Goal: Navigation & Orientation: Find specific page/section

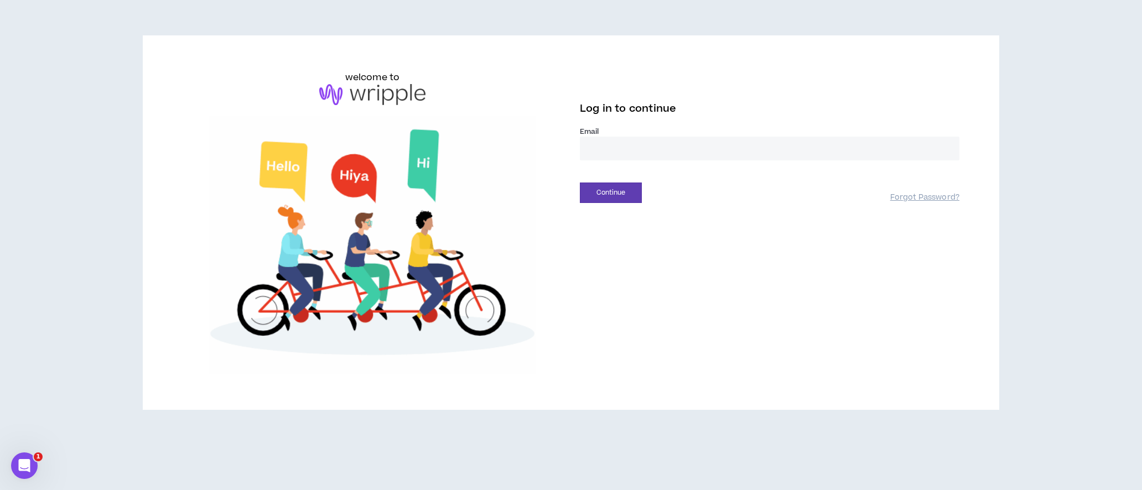
click at [610, 152] on input "email" at bounding box center [770, 149] width 380 height 24
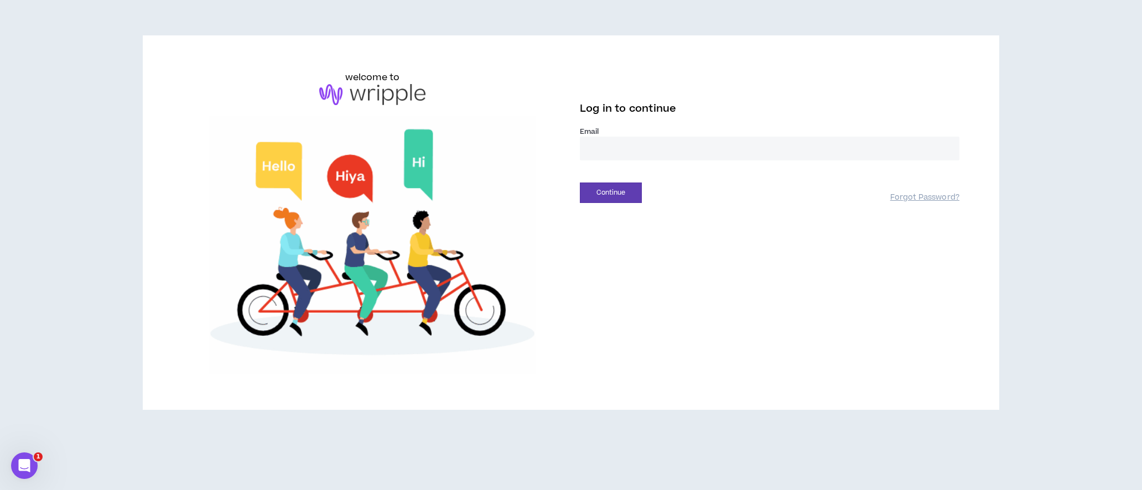
type input "**********"
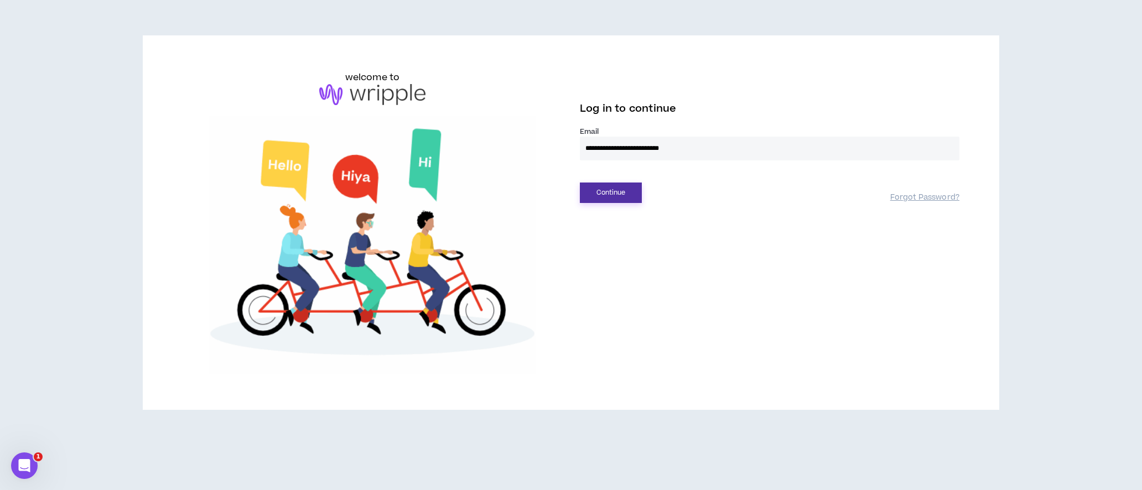
click at [617, 195] on button "Continue" at bounding box center [611, 193] width 62 height 20
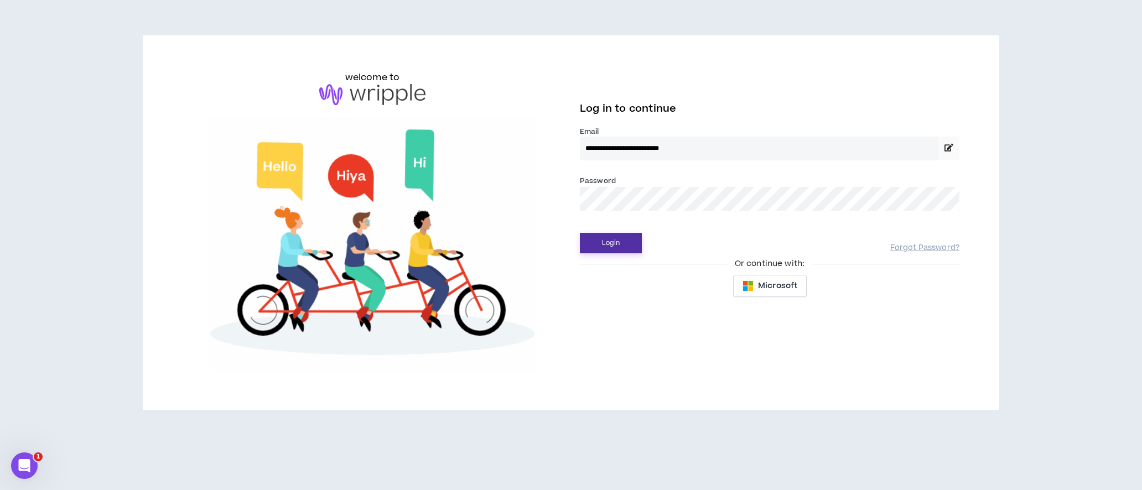
click at [604, 247] on button "Login" at bounding box center [611, 243] width 62 height 20
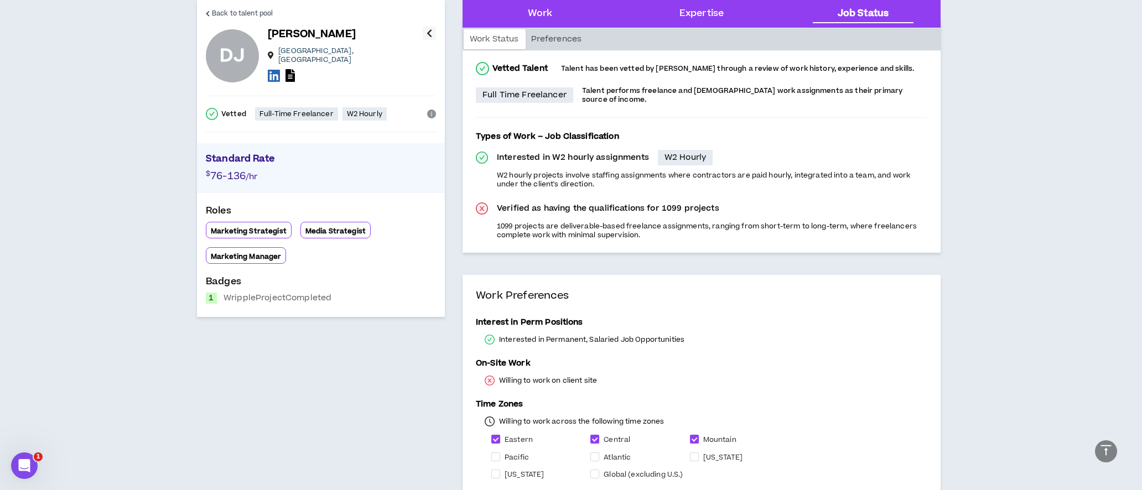
scroll to position [764, 0]
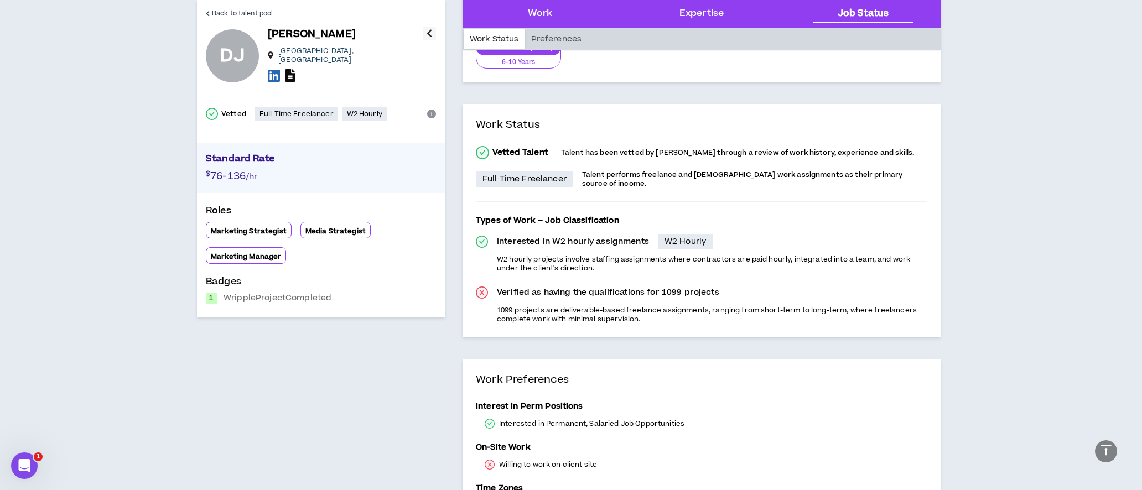
click at [292, 69] on icon at bounding box center [290, 75] width 9 height 13
